Goal: Information Seeking & Learning: Find specific page/section

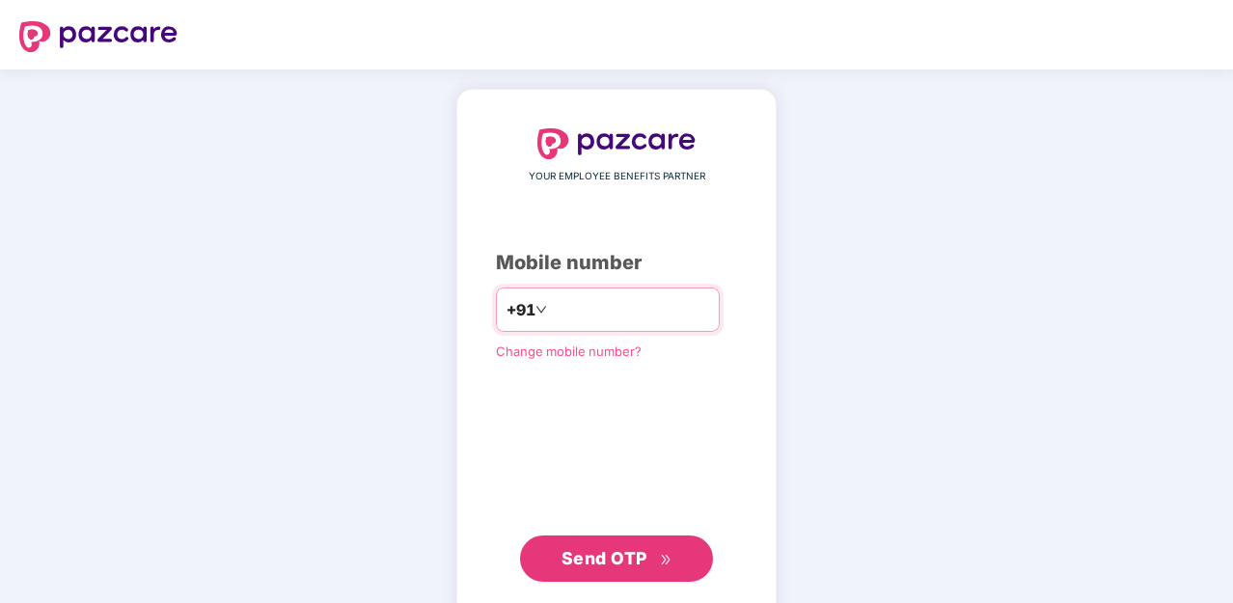
click at [584, 302] on input "number" at bounding box center [630, 309] width 158 height 31
type input "**********"
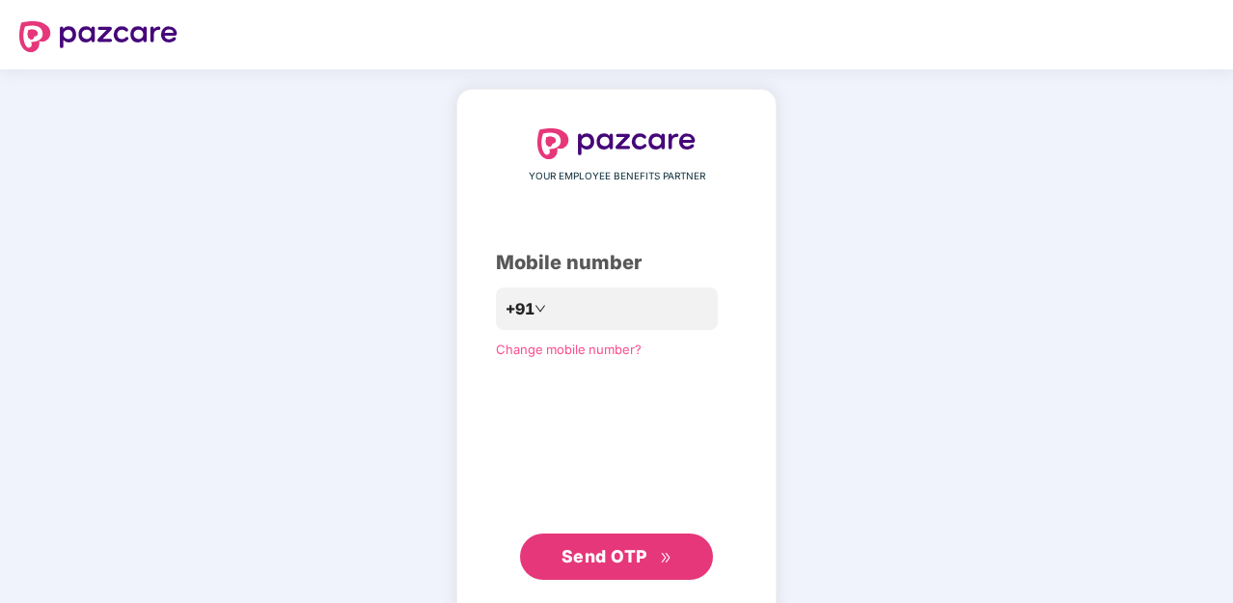
click at [620, 565] on span "Send OTP" at bounding box center [617, 556] width 111 height 27
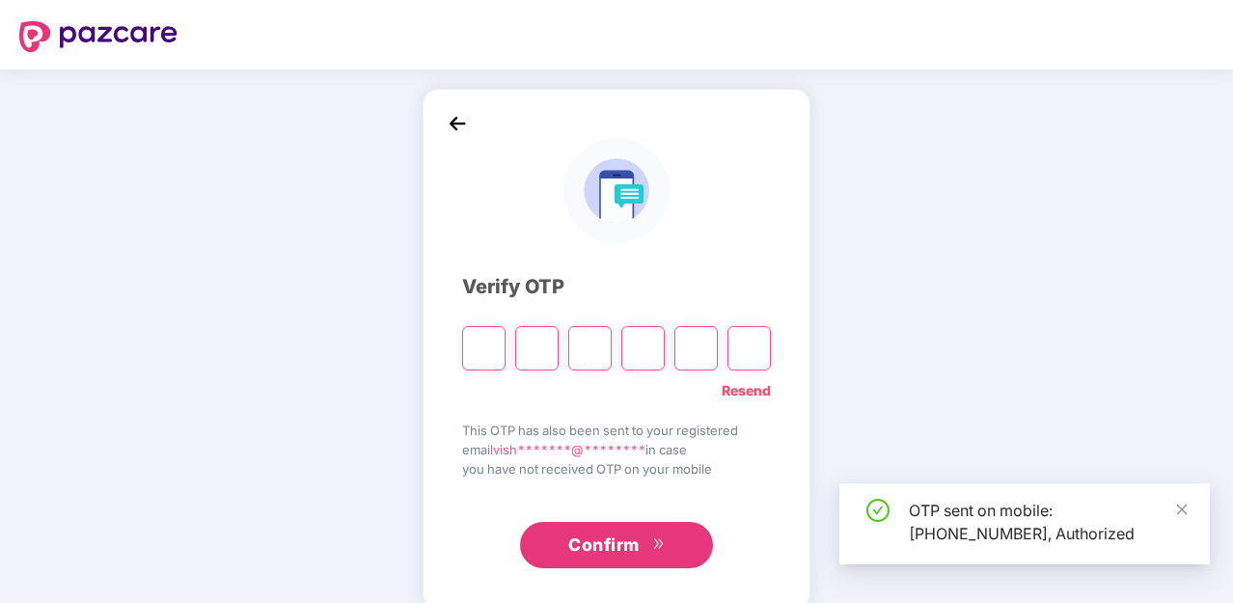
click at [485, 353] on input "Please enter verification code. Digit 1" at bounding box center [483, 348] width 43 height 44
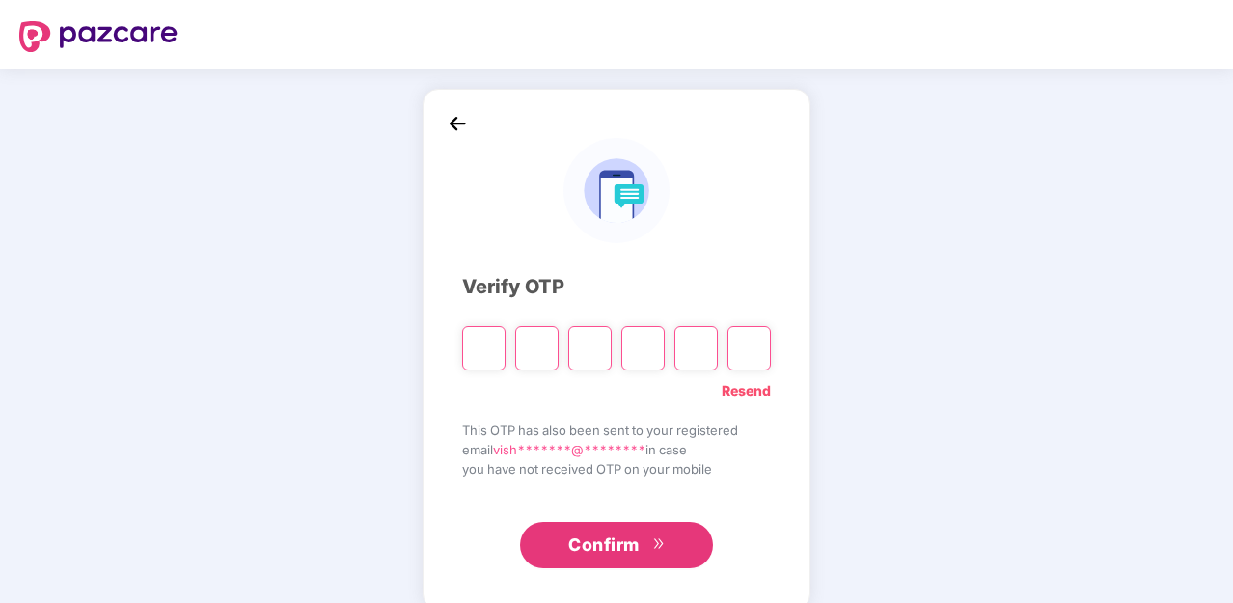
type input "*"
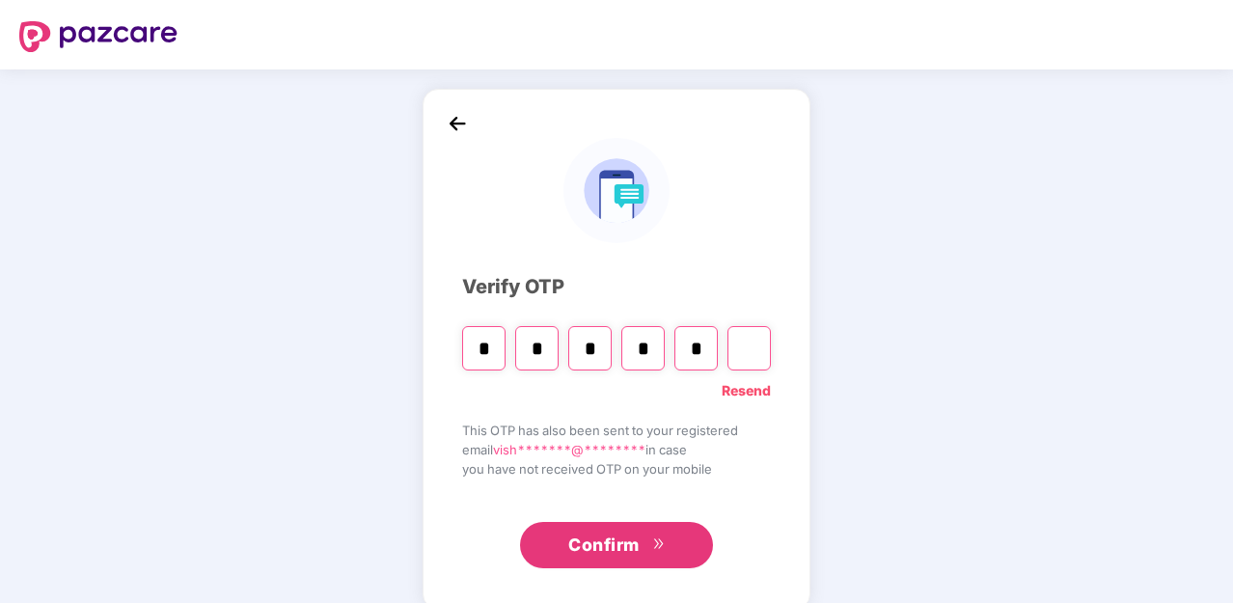
type input "*"
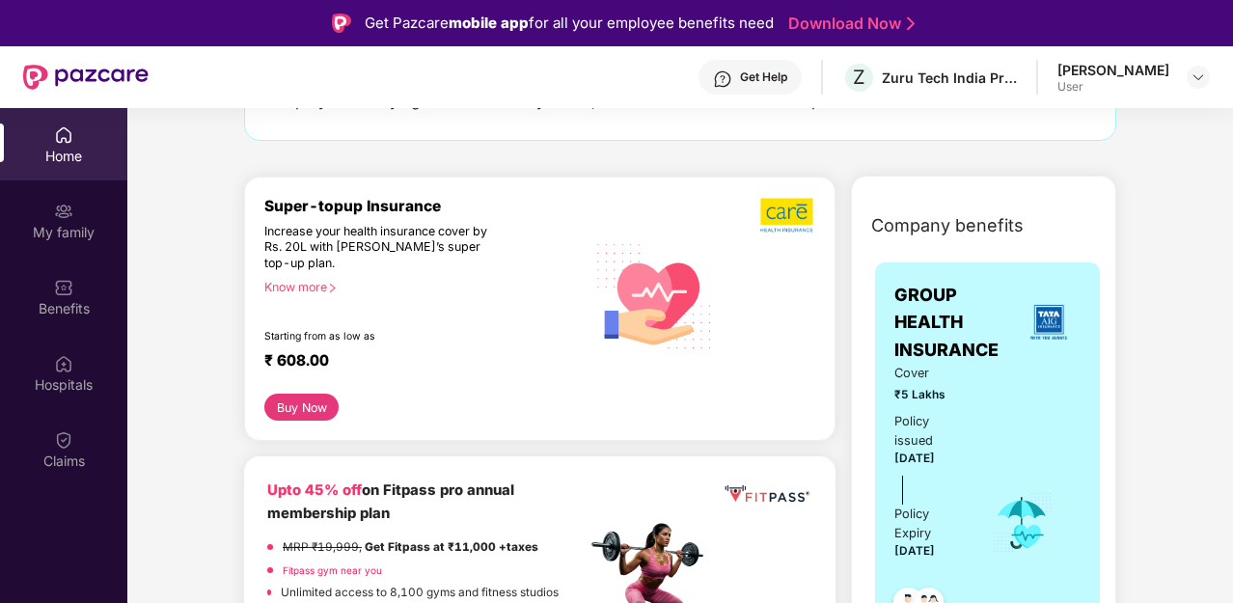
scroll to position [225, 0]
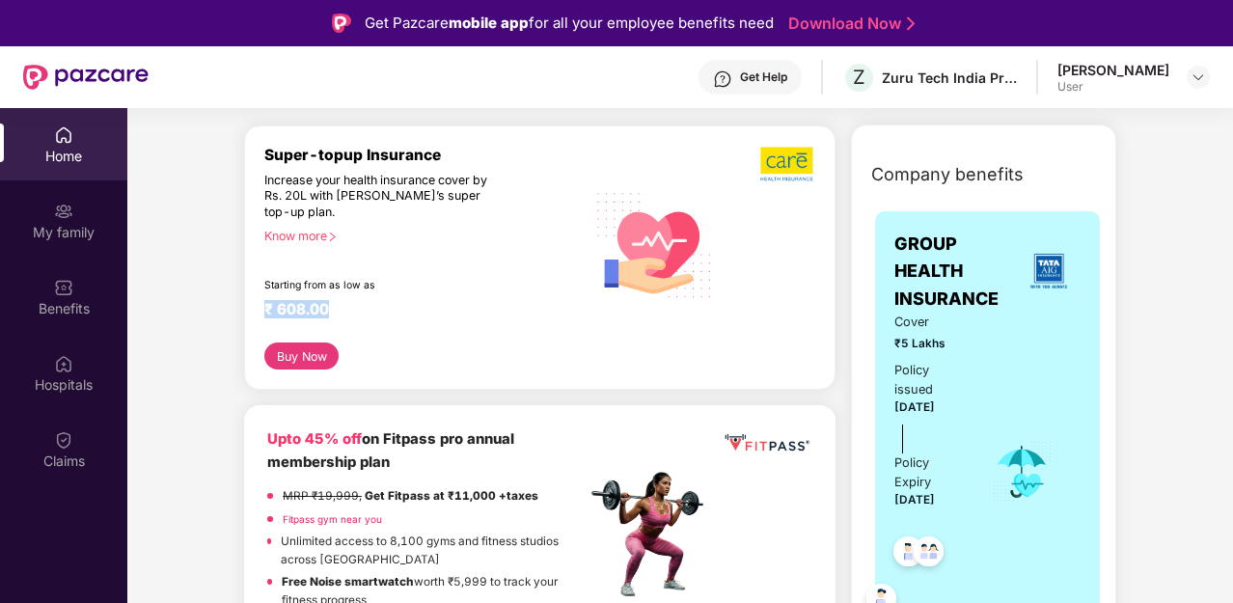
drag, startPoint x: 262, startPoint y: 305, endPoint x: 333, endPoint y: 306, distance: 70.5
click at [333, 306] on div "Super-topup Insurance Increase your health insurance cover by Rs. 20L with [PER…" at bounding box center [540, 257] width 592 height 265
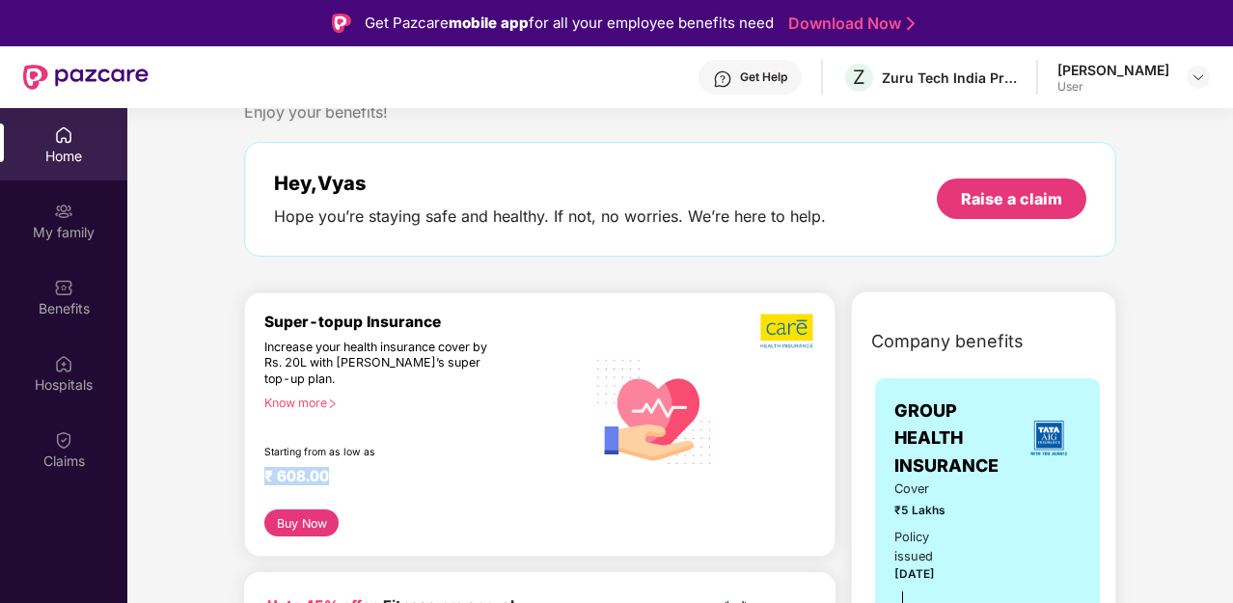
scroll to position [50, 0]
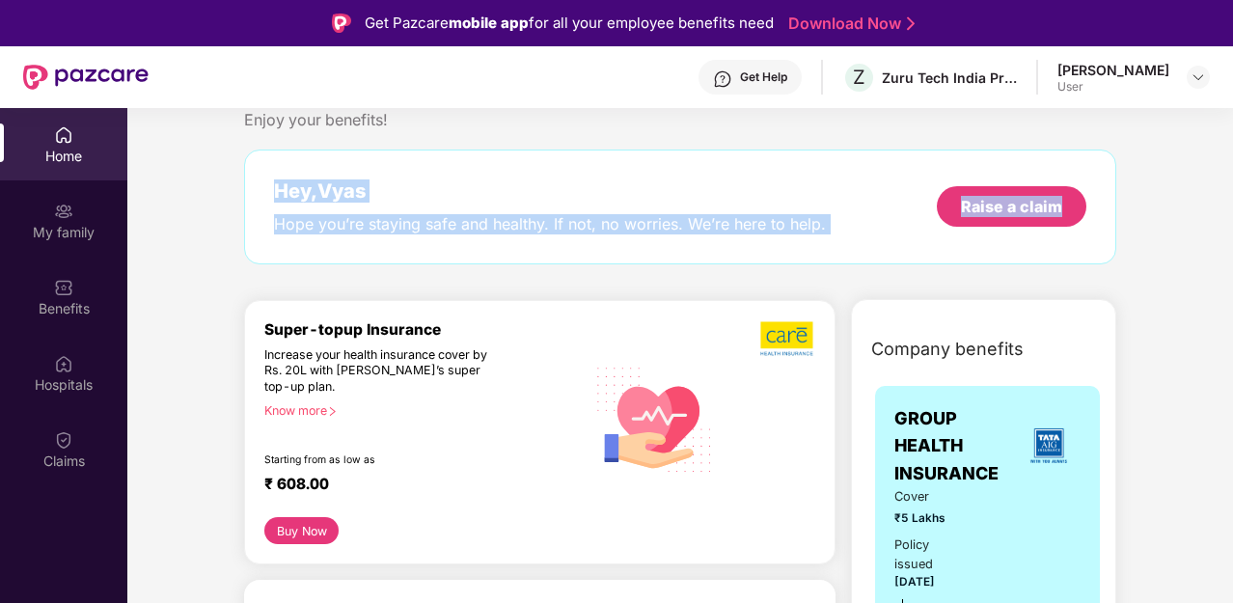
drag, startPoint x: 280, startPoint y: 186, endPoint x: 891, endPoint y: 231, distance: 612.4
click at [891, 231] on div "Hey, [PERSON_NAME] you’re staying safe and healthy. If not, no worries. We’re h…" at bounding box center [680, 206] width 813 height 55
click at [861, 271] on div "Welcome back, Vyas! Enjoy your benefits! Hey, Vyas Hope you’re staying safe and…" at bounding box center [680, 178] width 888 height 210
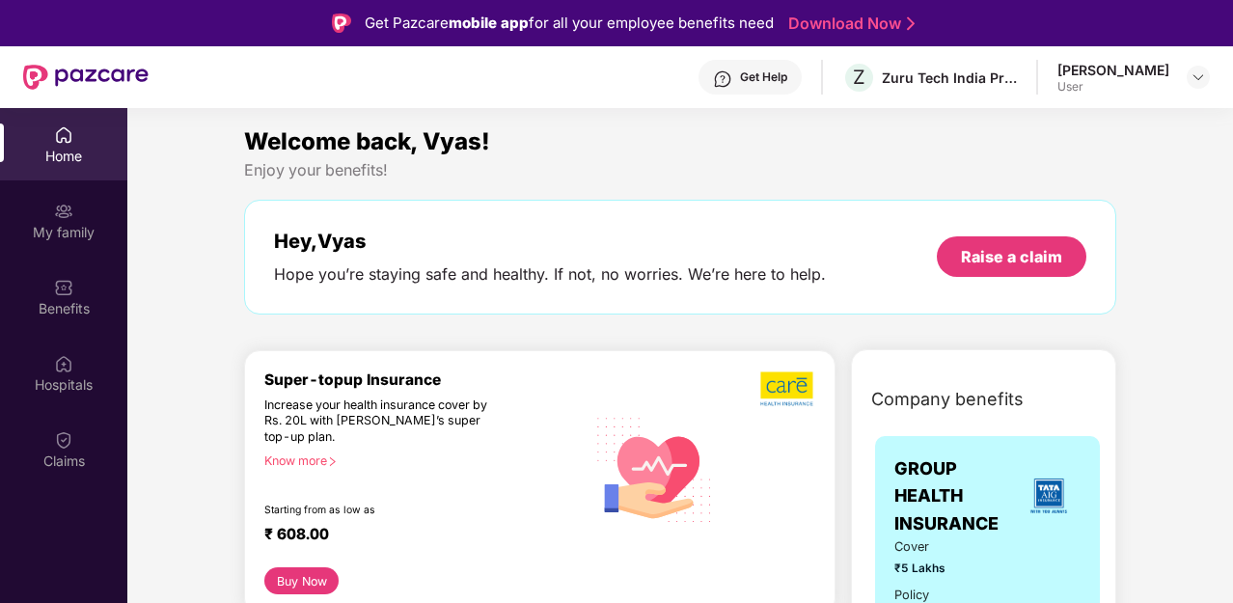
scroll to position [0, 0]
click at [68, 311] on div "Benefits" at bounding box center [63, 308] width 127 height 19
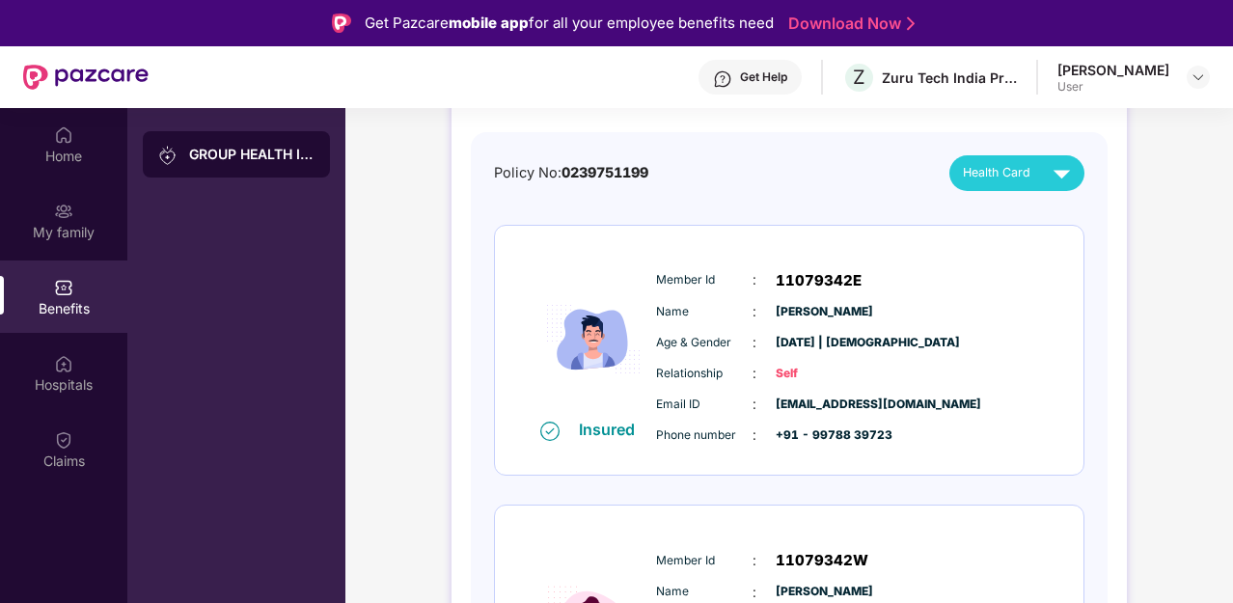
scroll to position [127, 0]
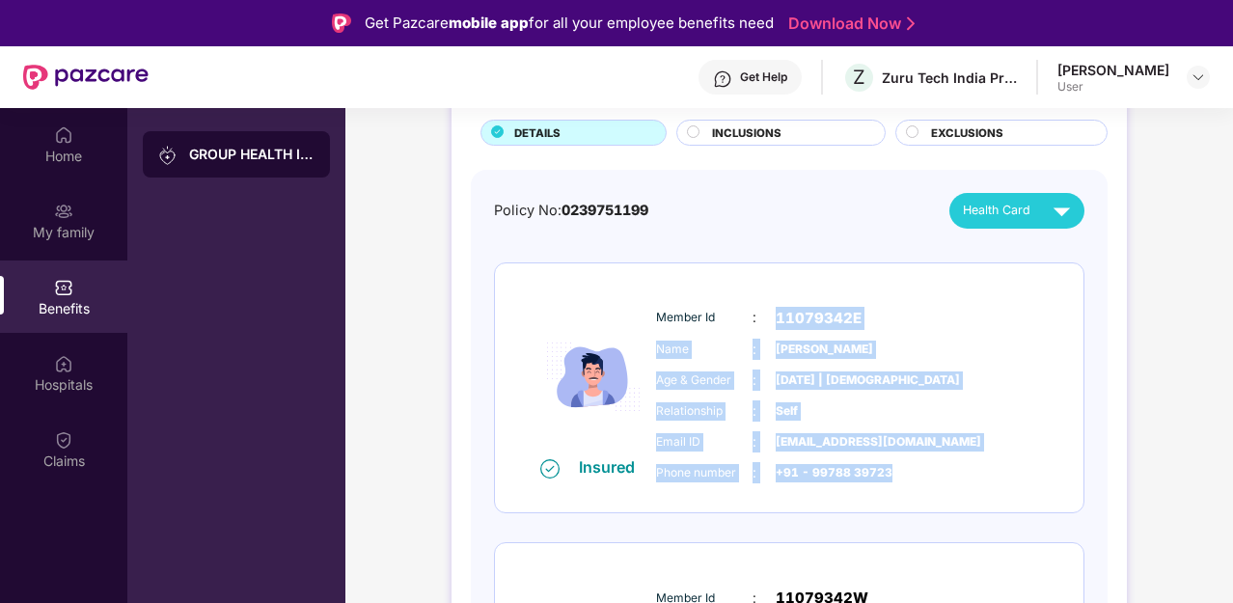
drag, startPoint x: 771, startPoint y: 305, endPoint x: 981, endPoint y: 468, distance: 266.2
click at [981, 468] on div "Member Id : 11079342E Name : [PERSON_NAME] Age & Gender : [DATE] | [DEMOGRAPHIC…" at bounding box center [847, 395] width 393 height 197
click at [972, 481] on div "Phone number : +91 - 99788 39723" at bounding box center [847, 472] width 383 height 21
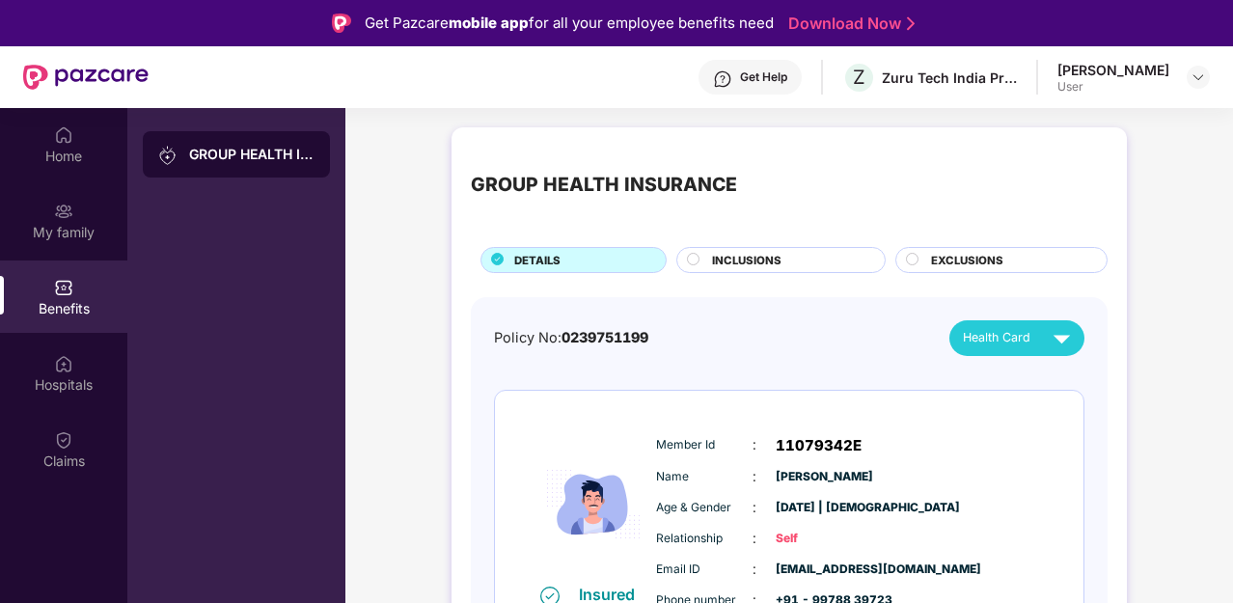
scroll to position [0, 0]
click at [813, 253] on div "INCLUSIONS" at bounding box center [789, 262] width 173 height 20
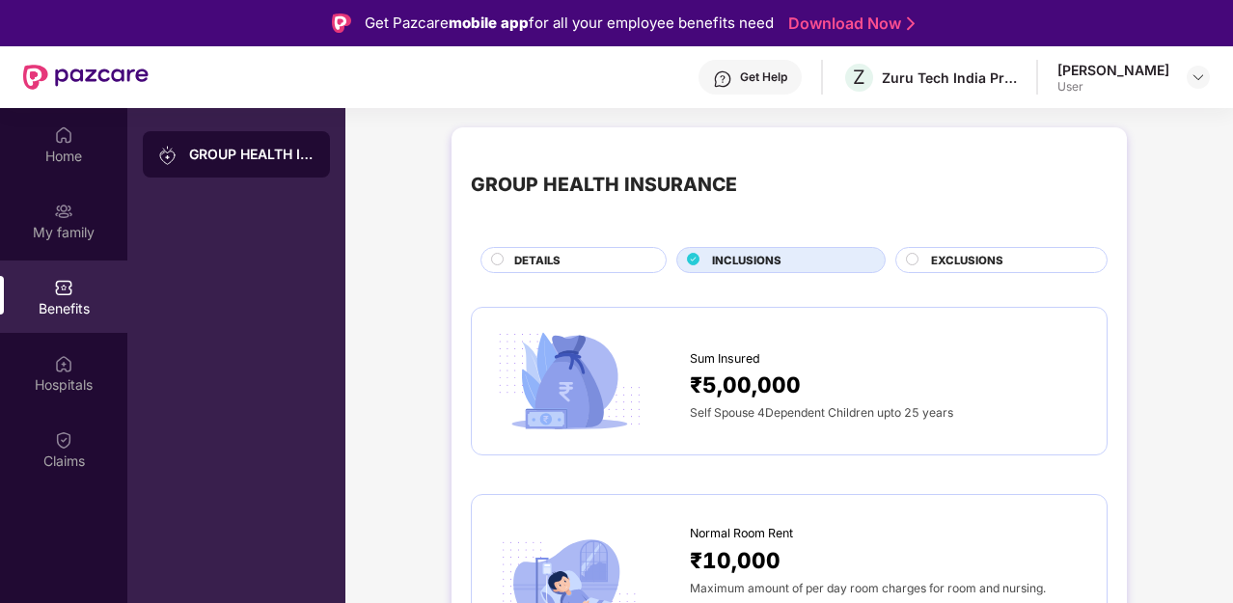
click at [984, 271] on div "EXCLUSIONS" at bounding box center [1002, 260] width 212 height 26
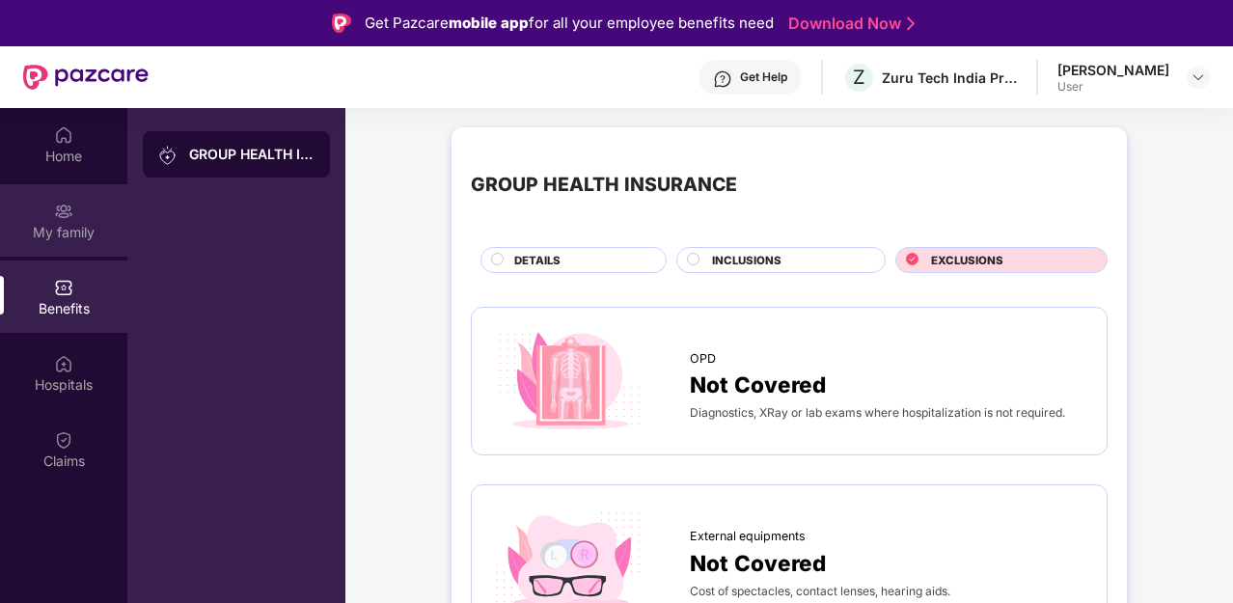
click at [69, 226] on div "My family" at bounding box center [63, 232] width 127 height 19
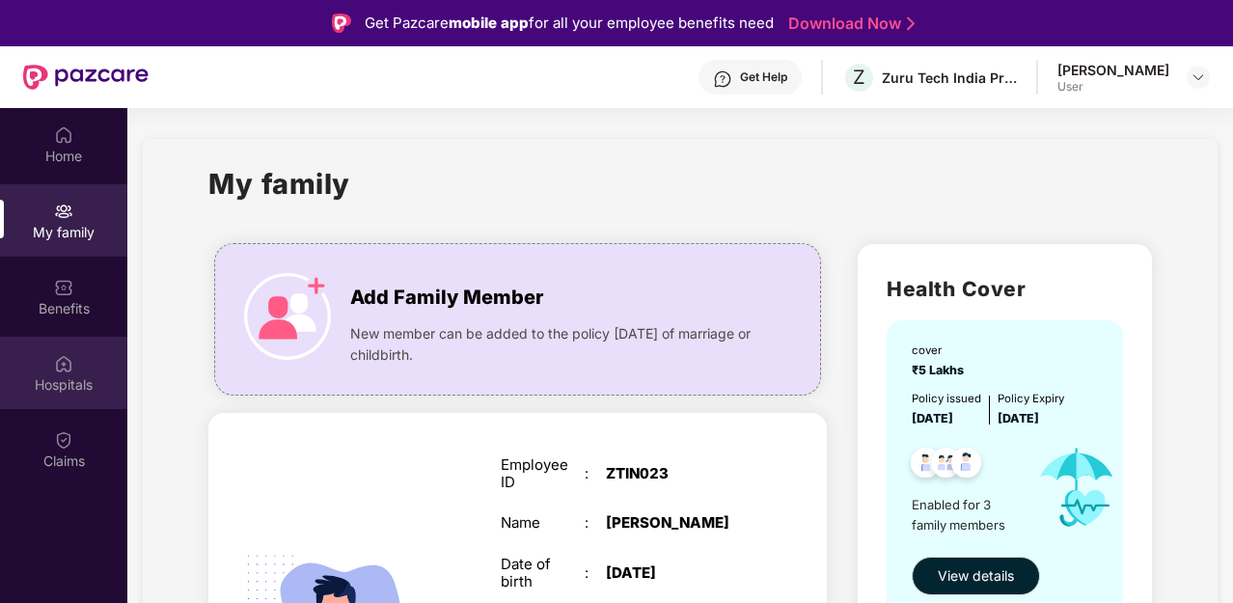
click at [60, 385] on div "Hospitals" at bounding box center [63, 384] width 127 height 19
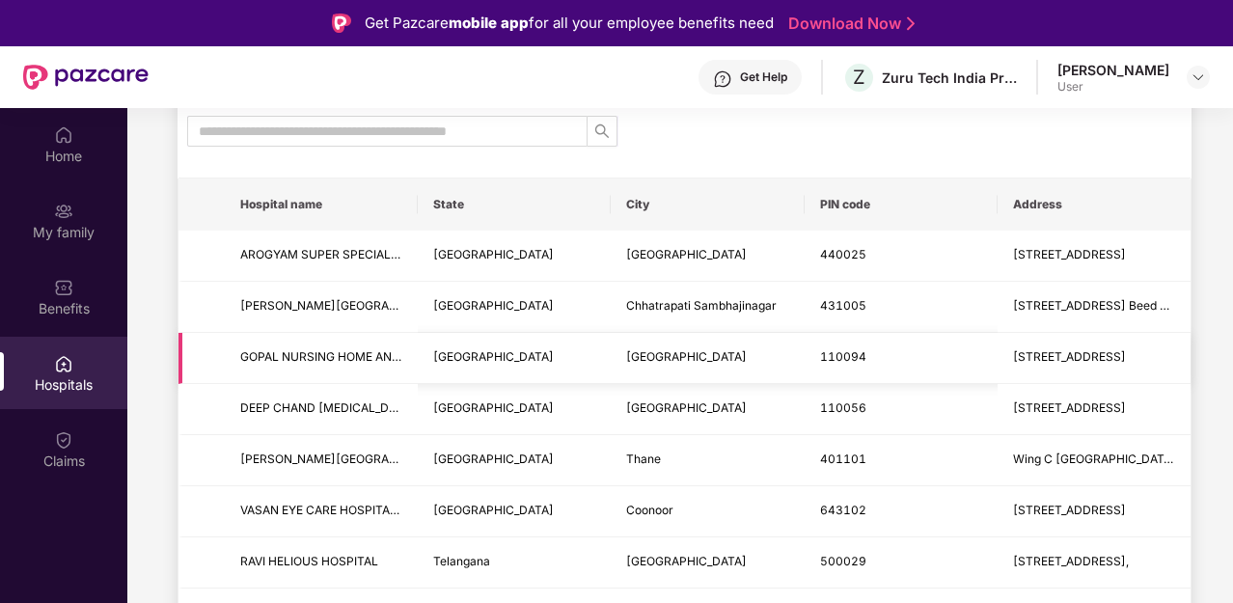
scroll to position [40, 0]
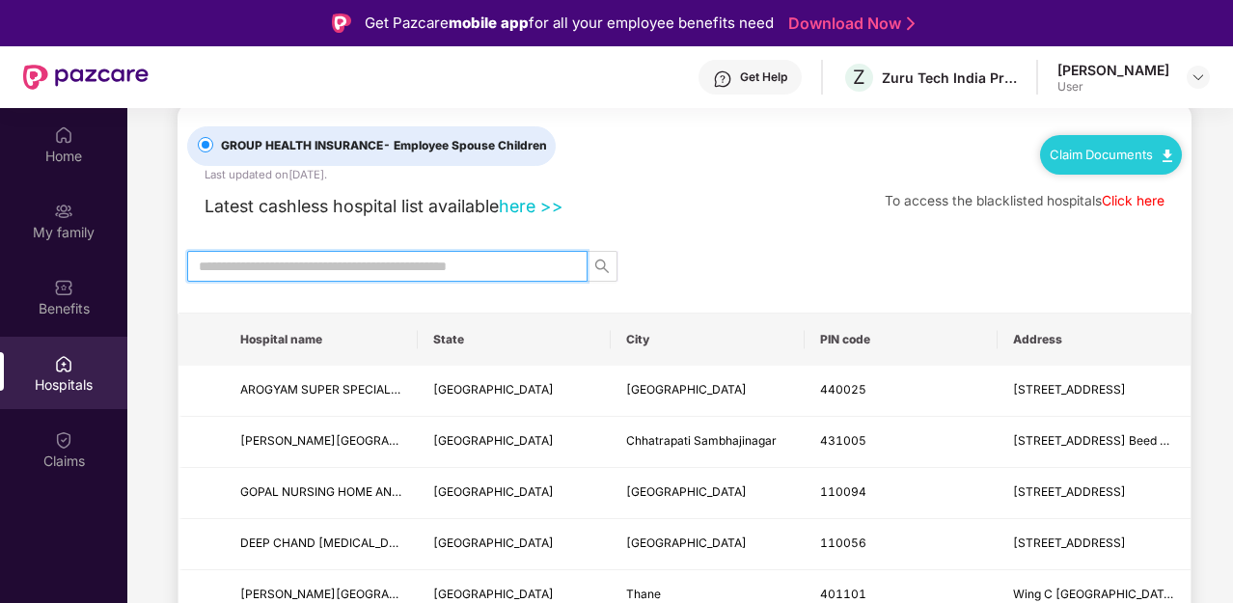
click at [477, 269] on input "text" at bounding box center [380, 266] width 362 height 21
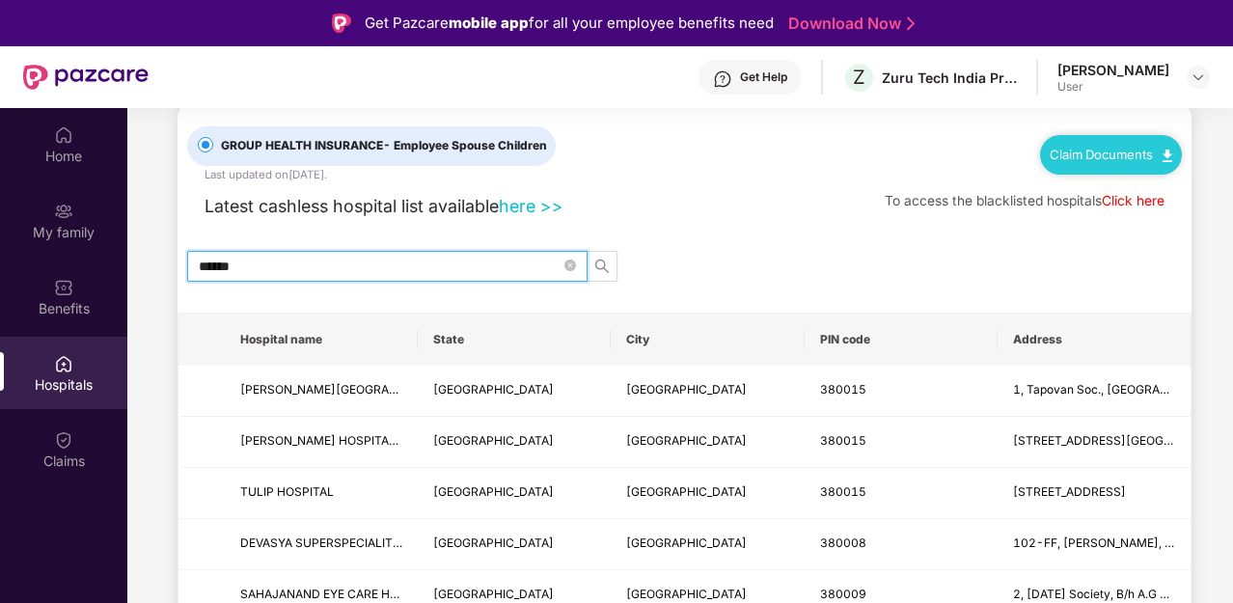
type input "******"
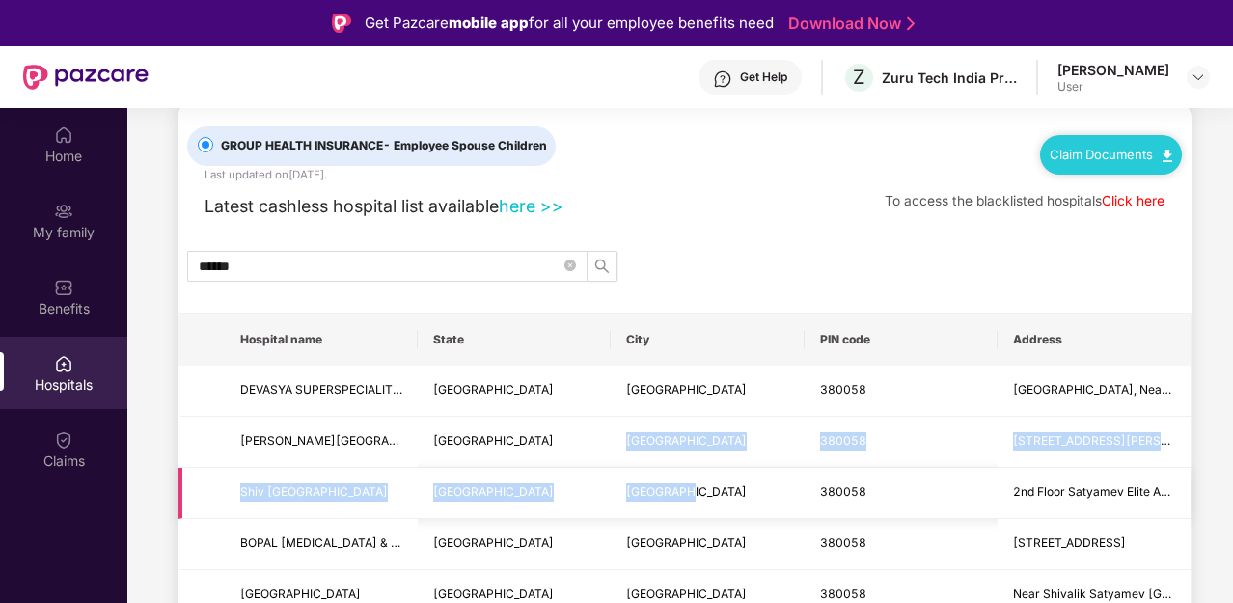
drag, startPoint x: 620, startPoint y: 437, endPoint x: 772, endPoint y: 503, distance: 166.0
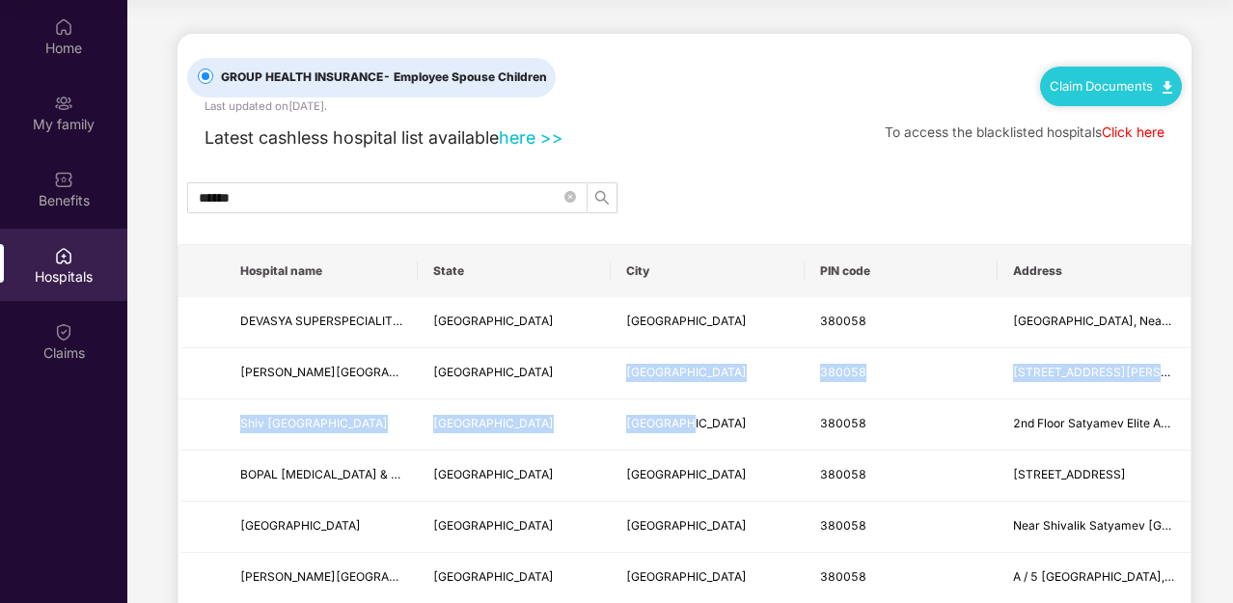
scroll to position [0, 0]
